Goal: Find contact information: Find contact information

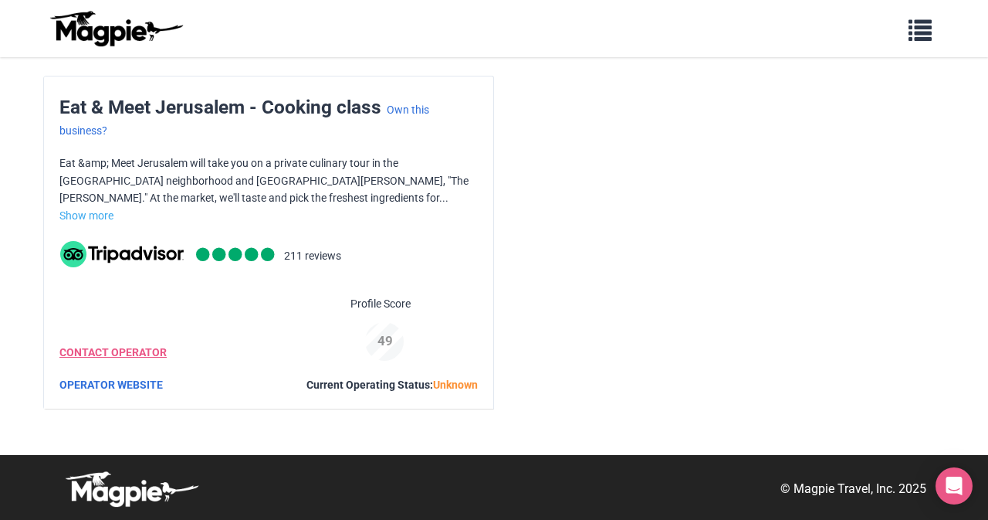
click at [148, 358] on span "CONTACT OPERATOR" at bounding box center [112, 352] width 107 height 17
click at [161, 349] on link "CONTACT OPERATOR" at bounding box center [112, 352] width 107 height 12
